Goal: Task Accomplishment & Management: Complete application form

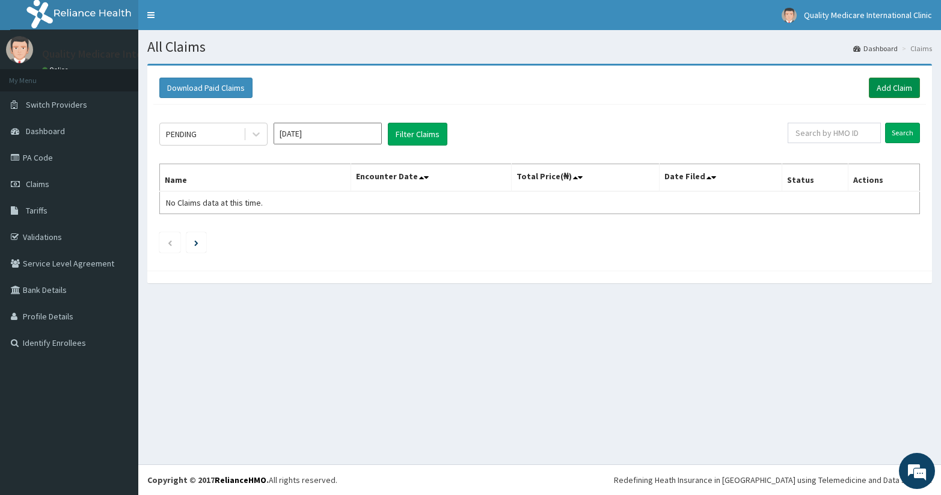
click at [896, 87] on link "Add Claim" at bounding box center [894, 88] width 51 height 20
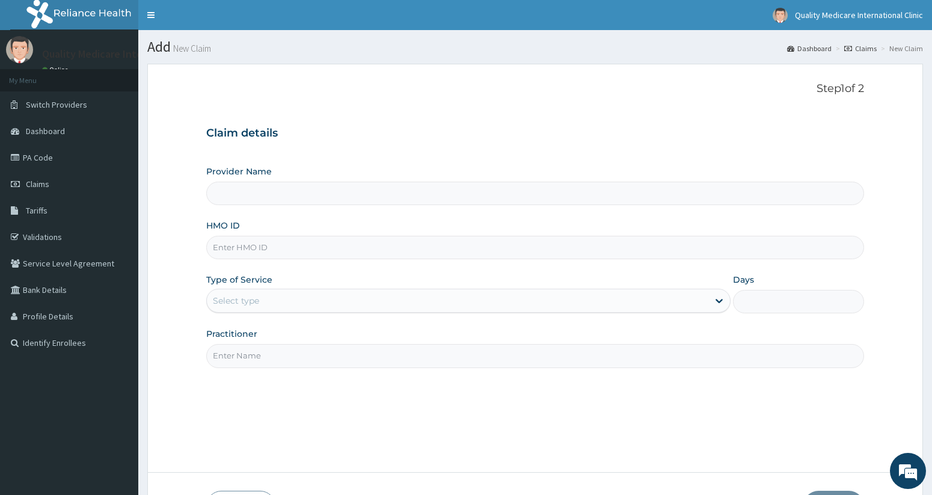
type input "Quality Medicare International Clinic"
click at [430, 253] on input "HMO ID" at bounding box center [535, 247] width 659 height 23
type input "ACH/10388/A"
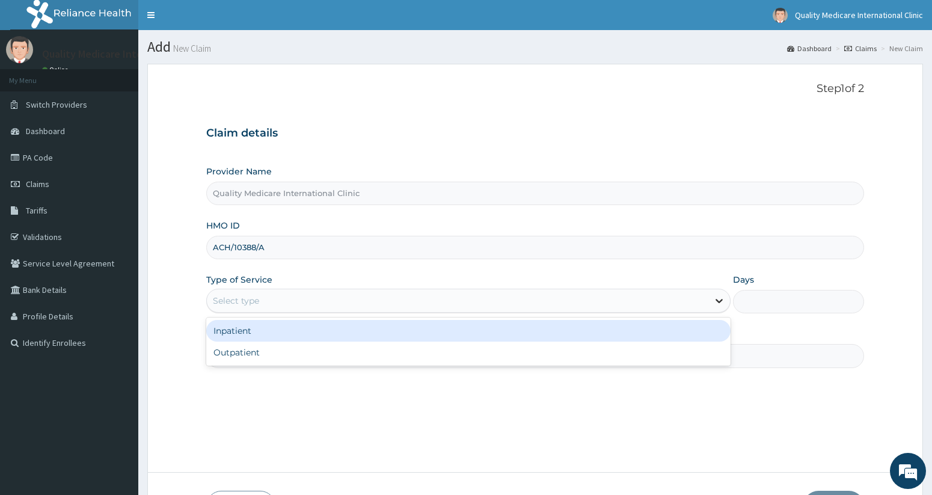
click at [718, 299] on icon at bounding box center [719, 301] width 12 height 12
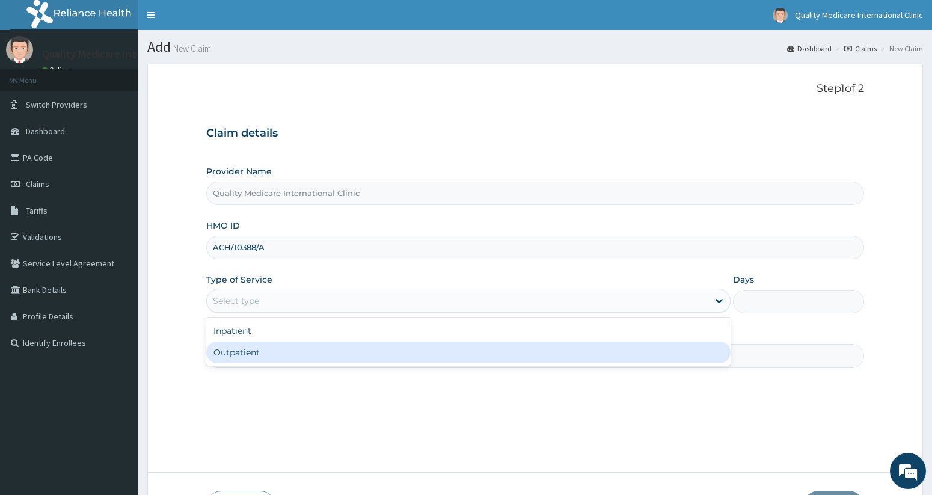
click at [656, 351] on div "Outpatient" at bounding box center [468, 353] width 525 height 22
type input "1"
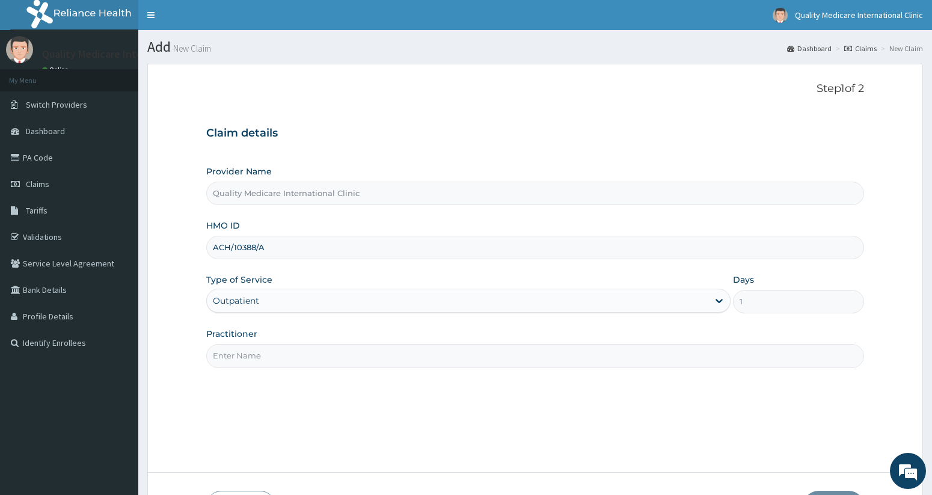
click at [648, 356] on input "Practitioner" at bounding box center [535, 355] width 659 height 23
type input "e"
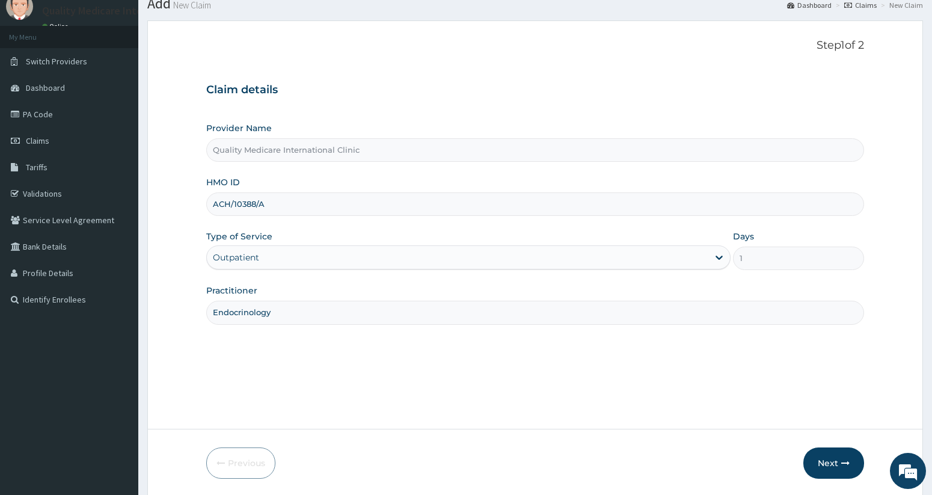
scroll to position [85, 0]
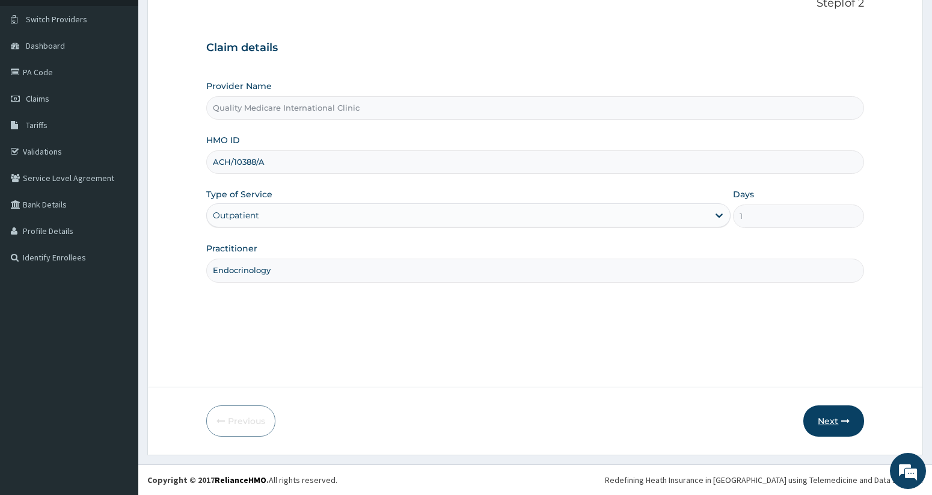
type input "Endocrinology"
click at [828, 417] on button "Next" at bounding box center [834, 420] width 61 height 31
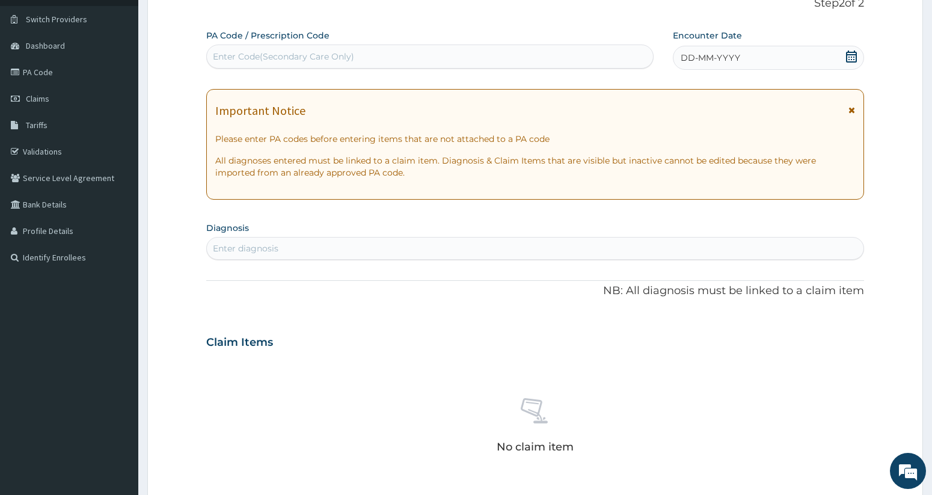
click at [499, 57] on div "Enter Code(Secondary Care Only)" at bounding box center [430, 56] width 446 height 19
type input "PA/6525CF"
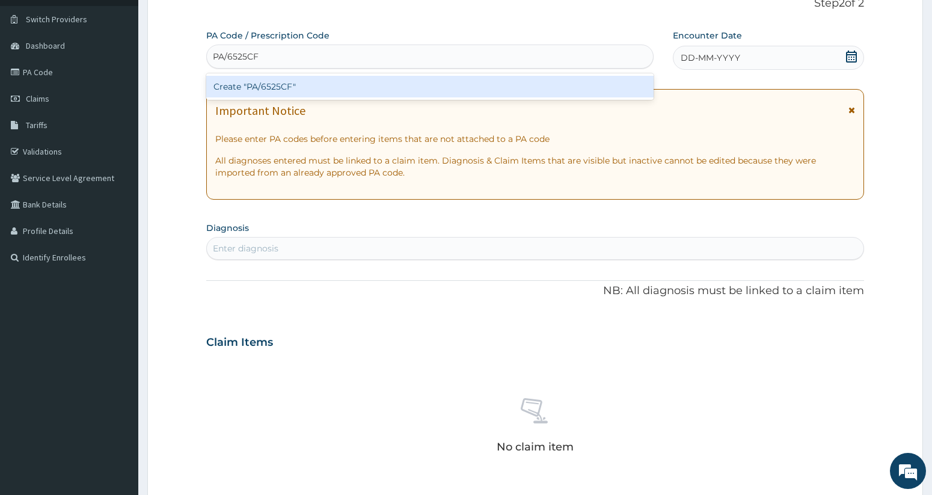
click at [491, 90] on div "Create "PA/6525CF"" at bounding box center [430, 87] width 448 height 22
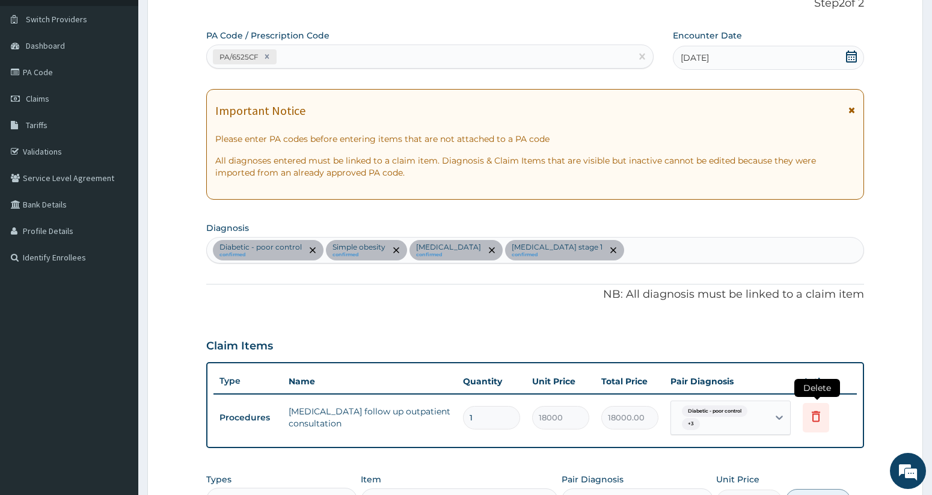
click at [817, 411] on icon at bounding box center [816, 416] width 8 height 11
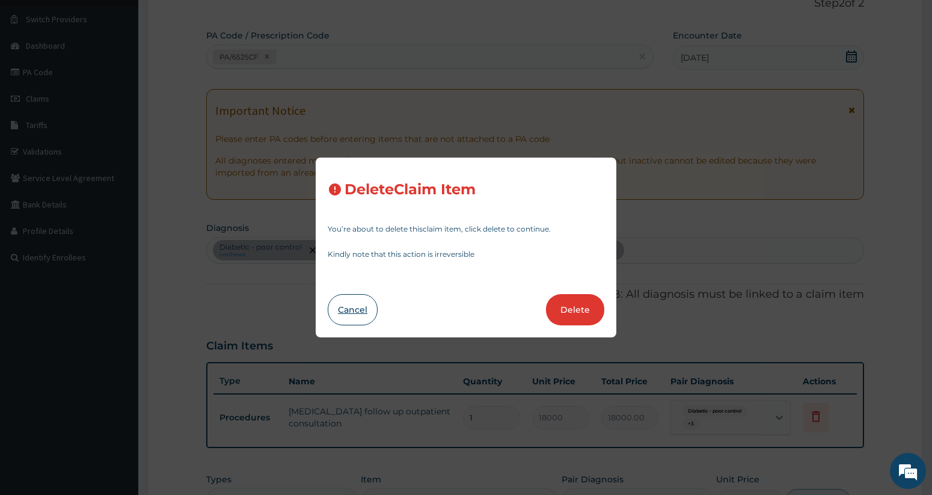
click at [366, 307] on button "Cancel" at bounding box center [353, 309] width 50 height 31
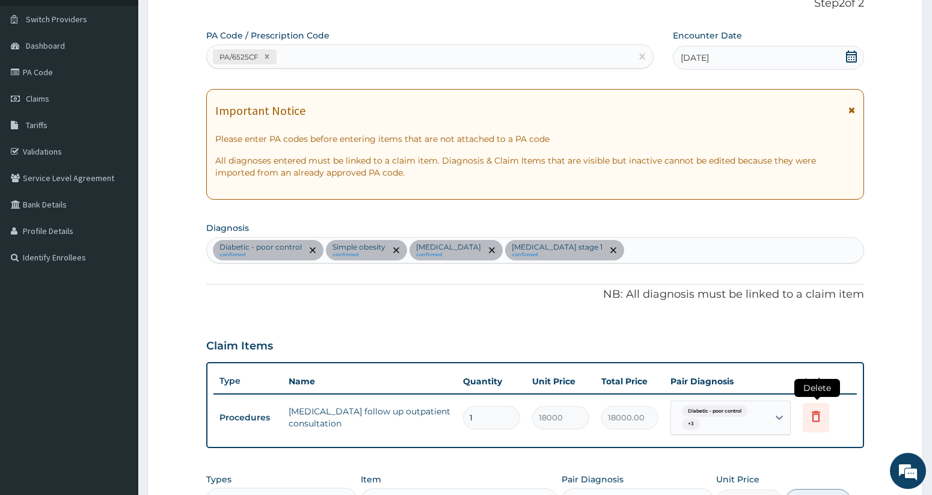
click at [818, 417] on icon at bounding box center [816, 416] width 14 height 14
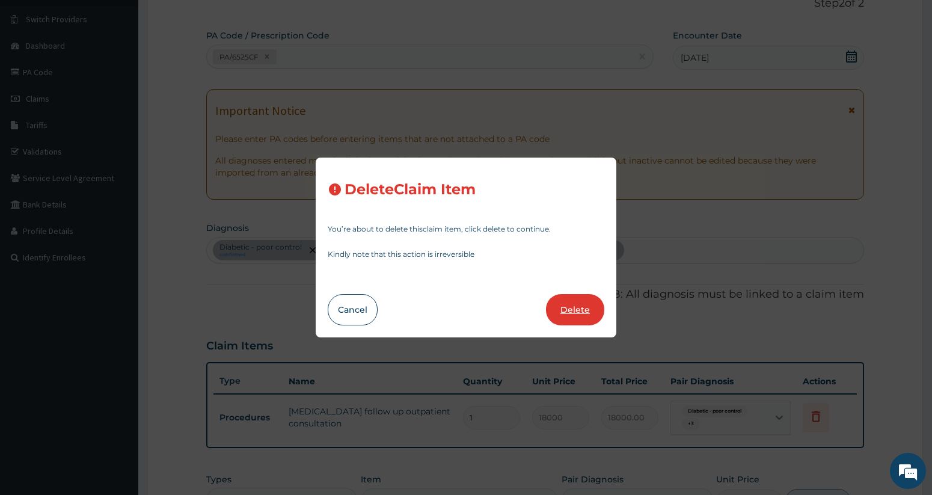
click at [581, 309] on button "Delete" at bounding box center [575, 309] width 58 height 31
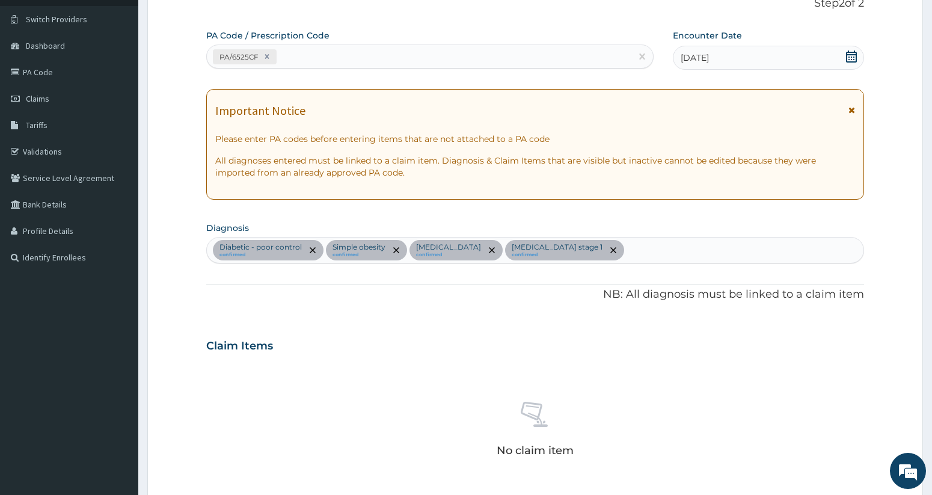
scroll to position [372, 0]
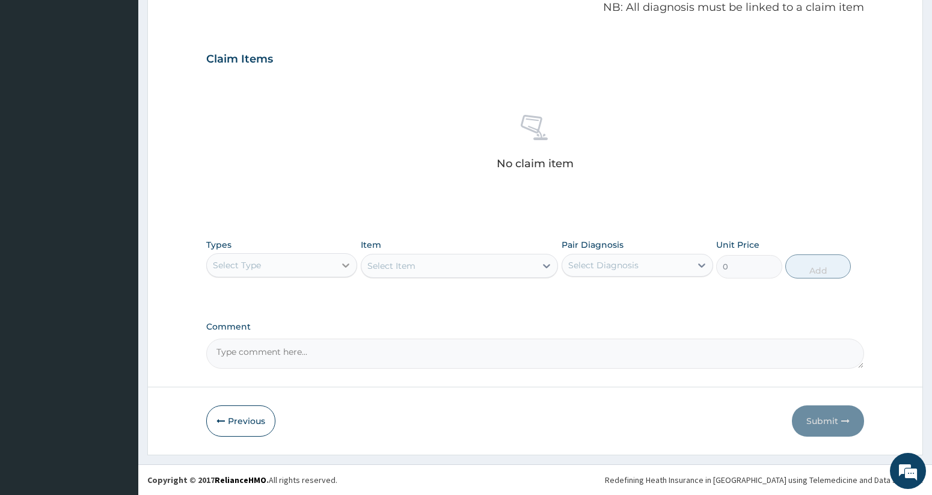
click at [348, 260] on icon at bounding box center [346, 265] width 12 height 12
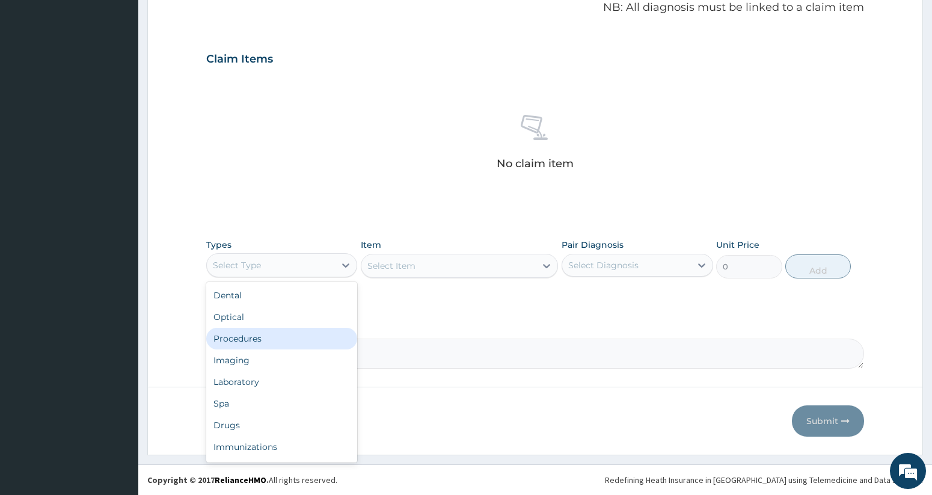
click at [304, 331] on div "Procedures" at bounding box center [282, 339] width 152 height 22
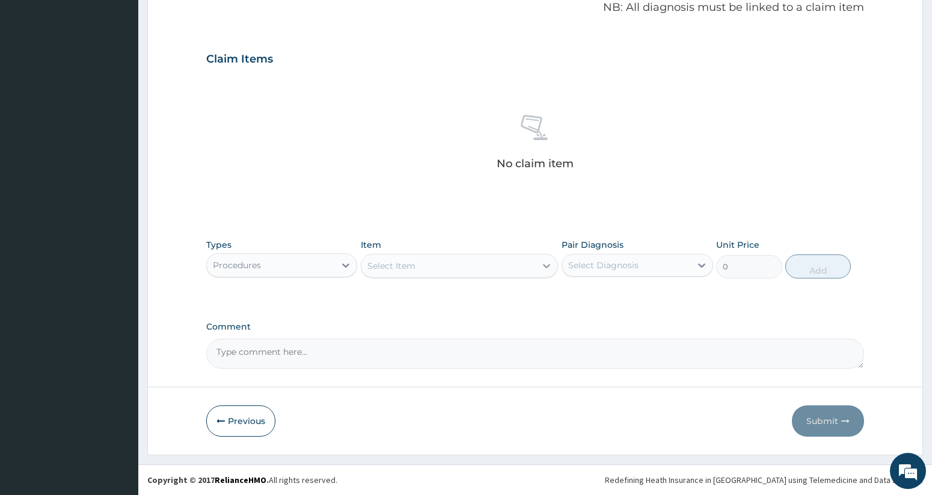
click at [546, 264] on icon at bounding box center [547, 266] width 12 height 12
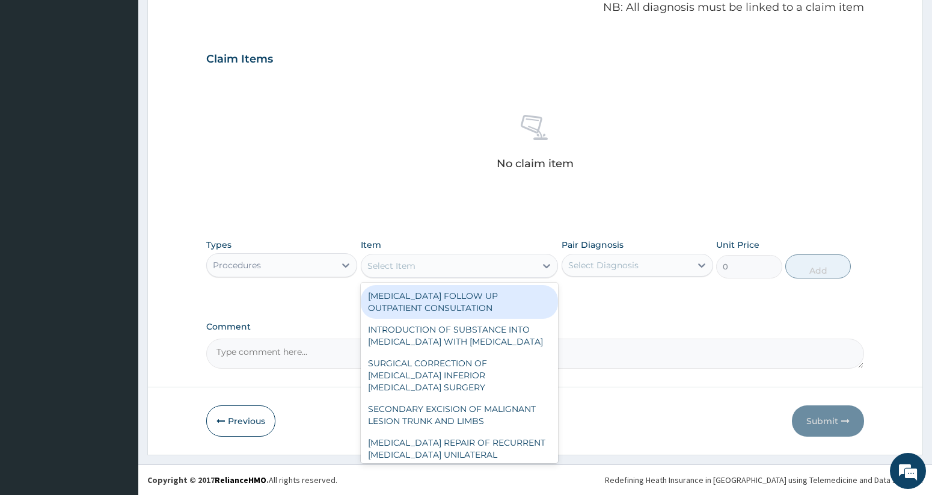
click at [487, 298] on div "ENDOCRINOLOGIST FOLLOW UP OUTPATIENT CONSULTATION" at bounding box center [459, 302] width 197 height 34
type input "10500"
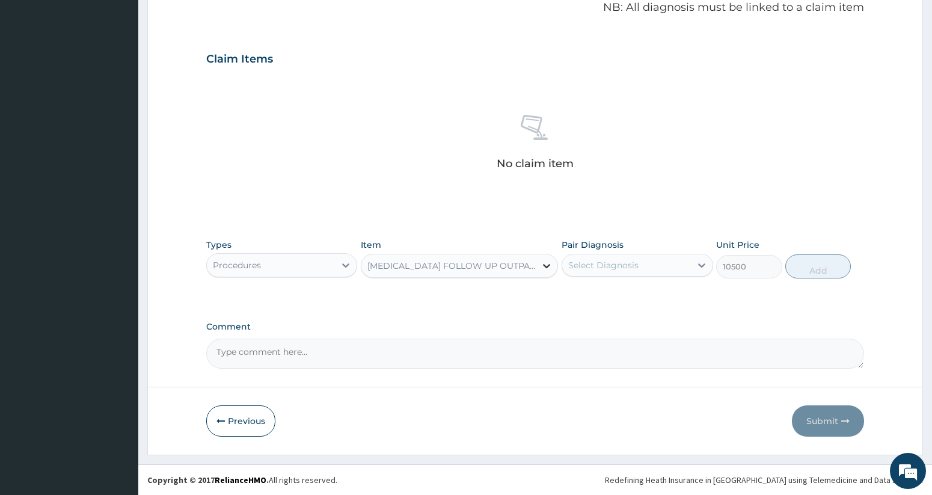
click at [547, 264] on icon at bounding box center [547, 266] width 12 height 12
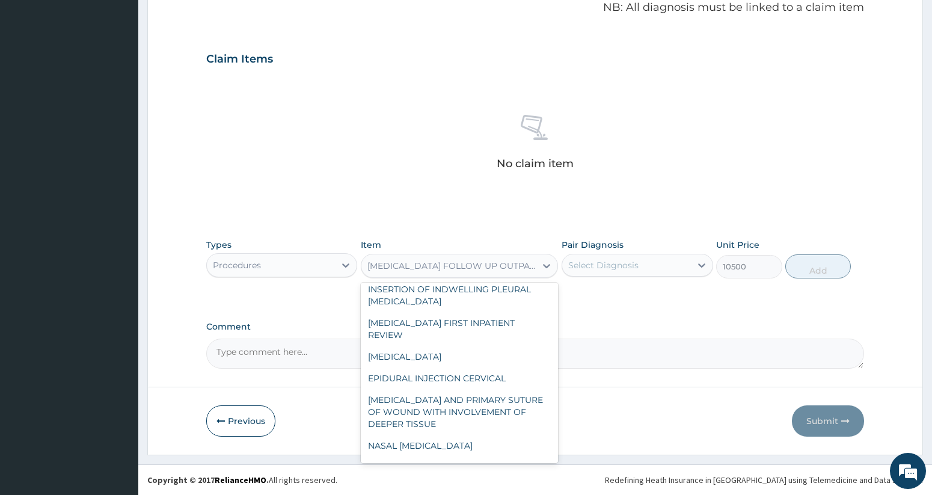
scroll to position [4909, 0]
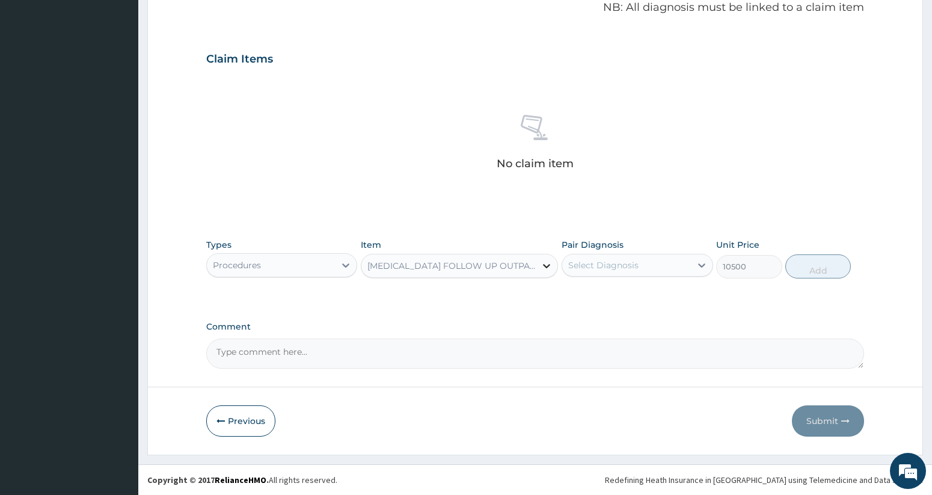
click at [547, 266] on icon at bounding box center [546, 266] width 7 height 4
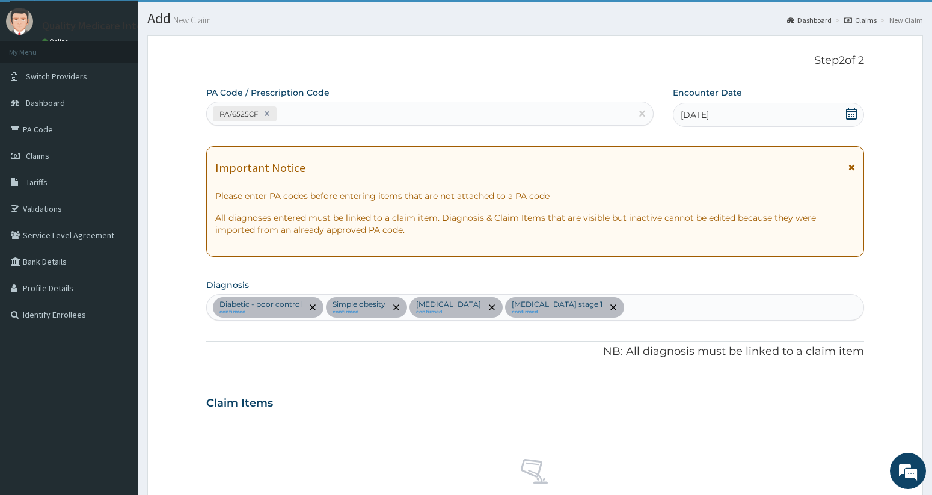
scroll to position [0, 0]
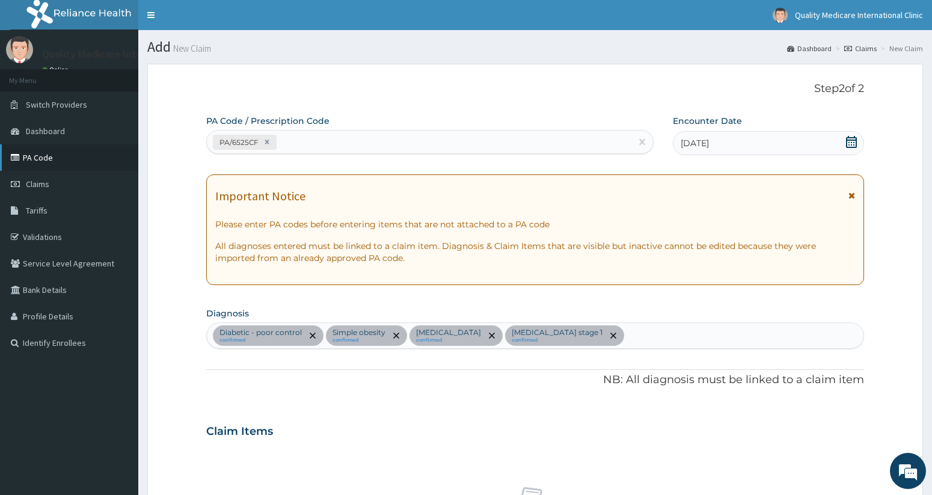
click at [35, 153] on link "PA Code" at bounding box center [69, 157] width 138 height 26
